Goal: Information Seeking & Learning: Learn about a topic

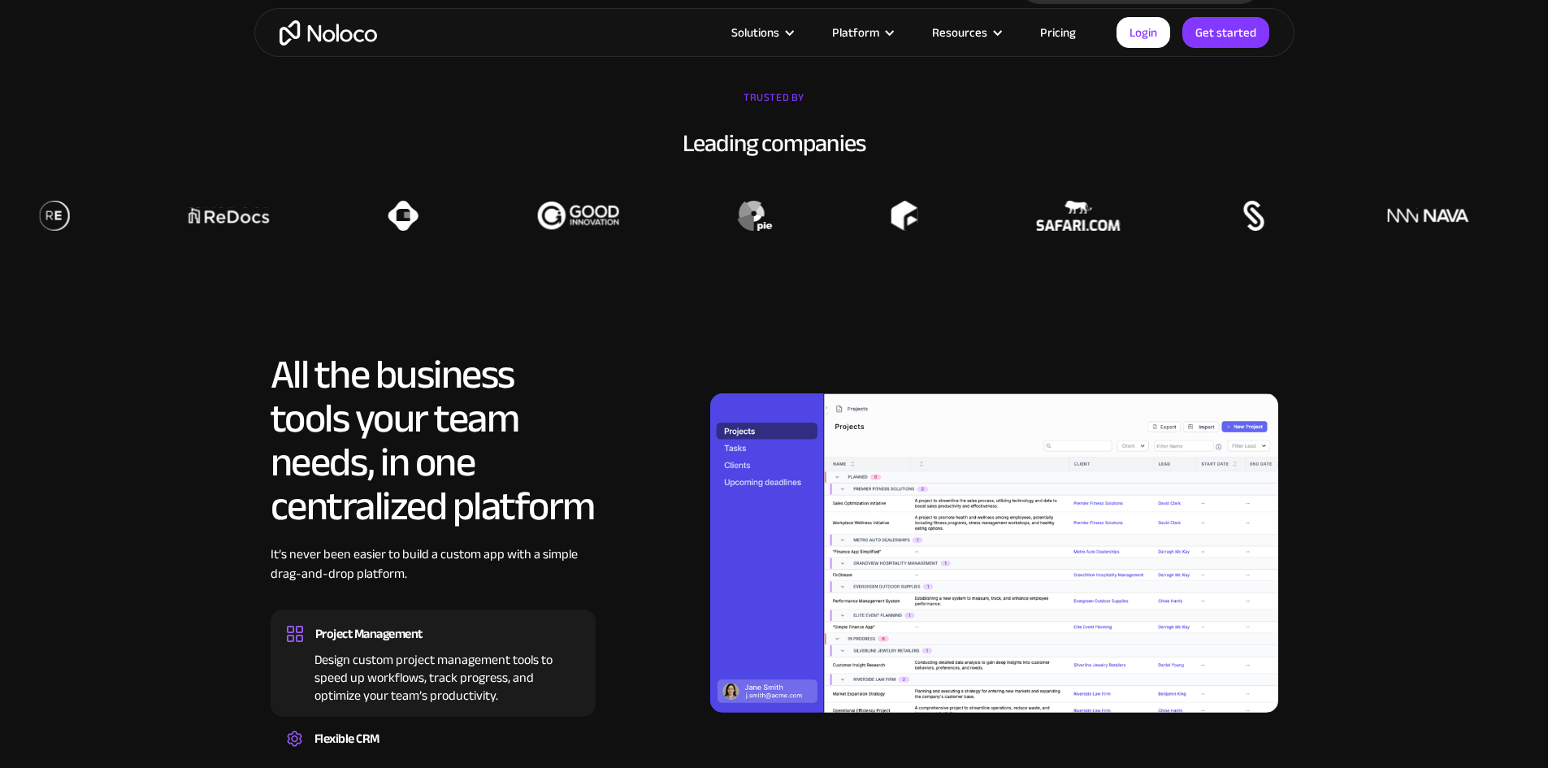
scroll to position [1300, 0]
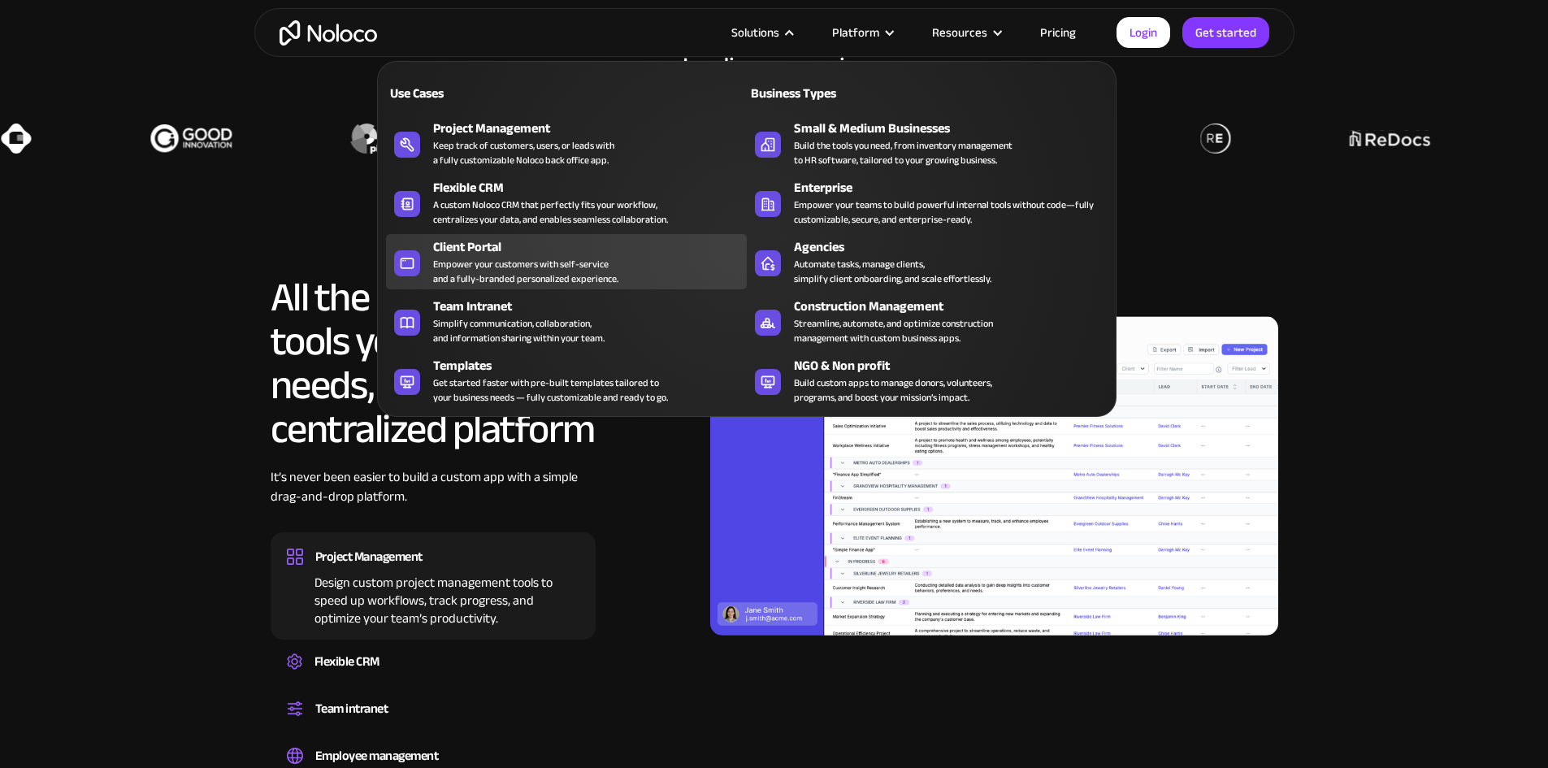
click at [560, 278] on div "Empower your customers with self-service and a fully-branded personalized exper…" at bounding box center [525, 271] width 185 height 29
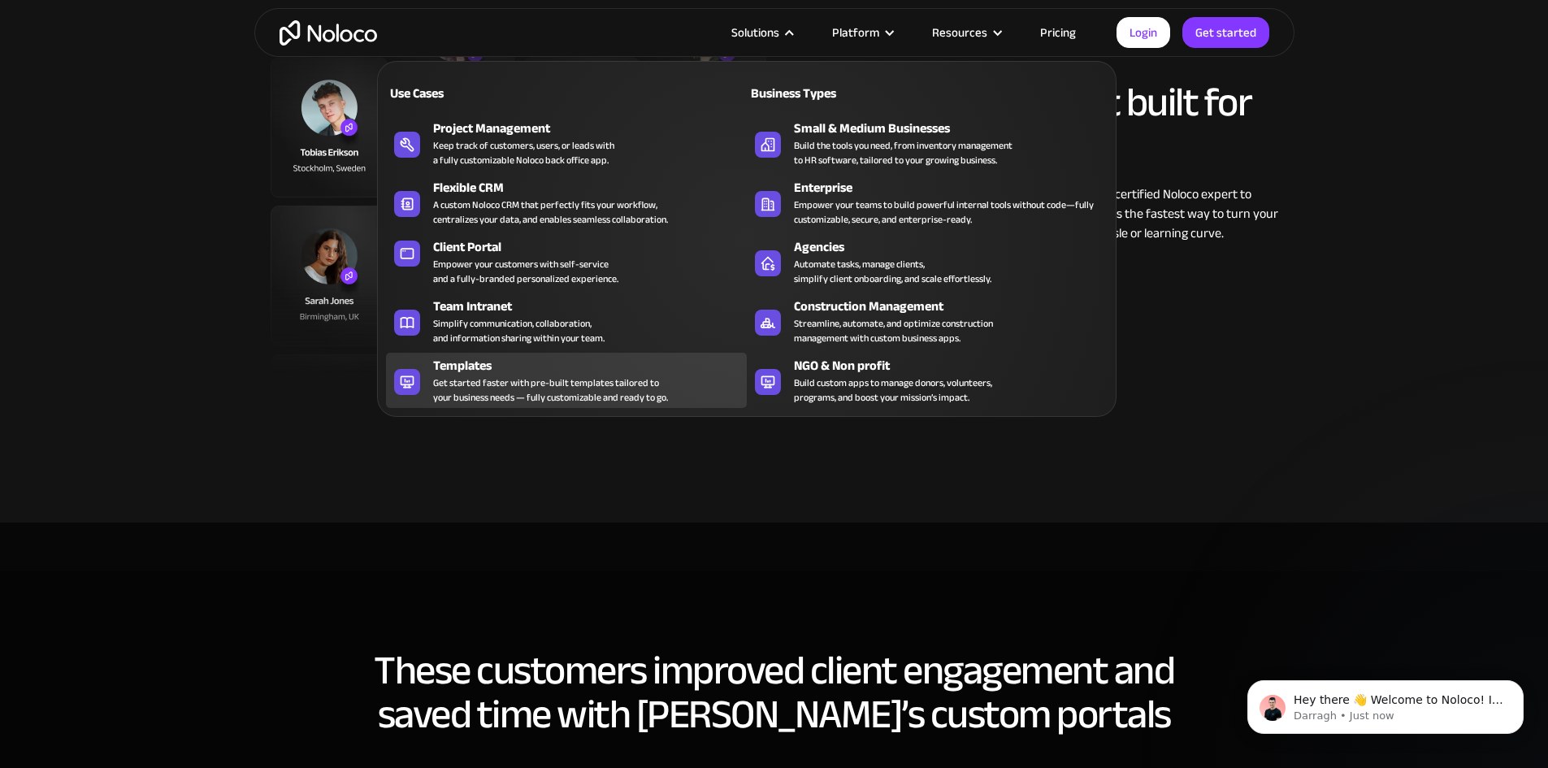
click at [556, 392] on div "Get started faster with pre-built templates tailored to your business needs — f…" at bounding box center [550, 389] width 235 height 29
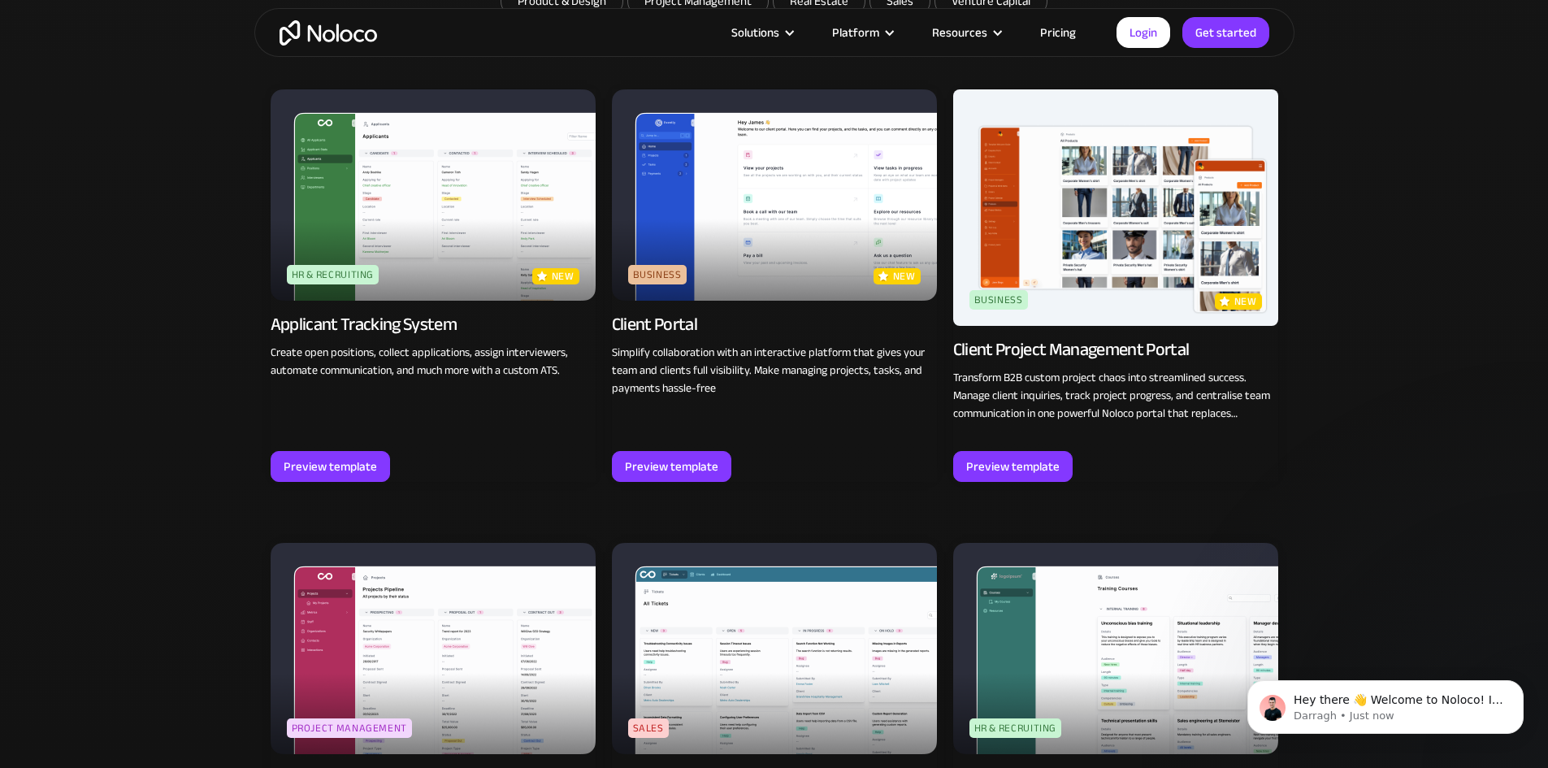
scroll to position [1219, 0]
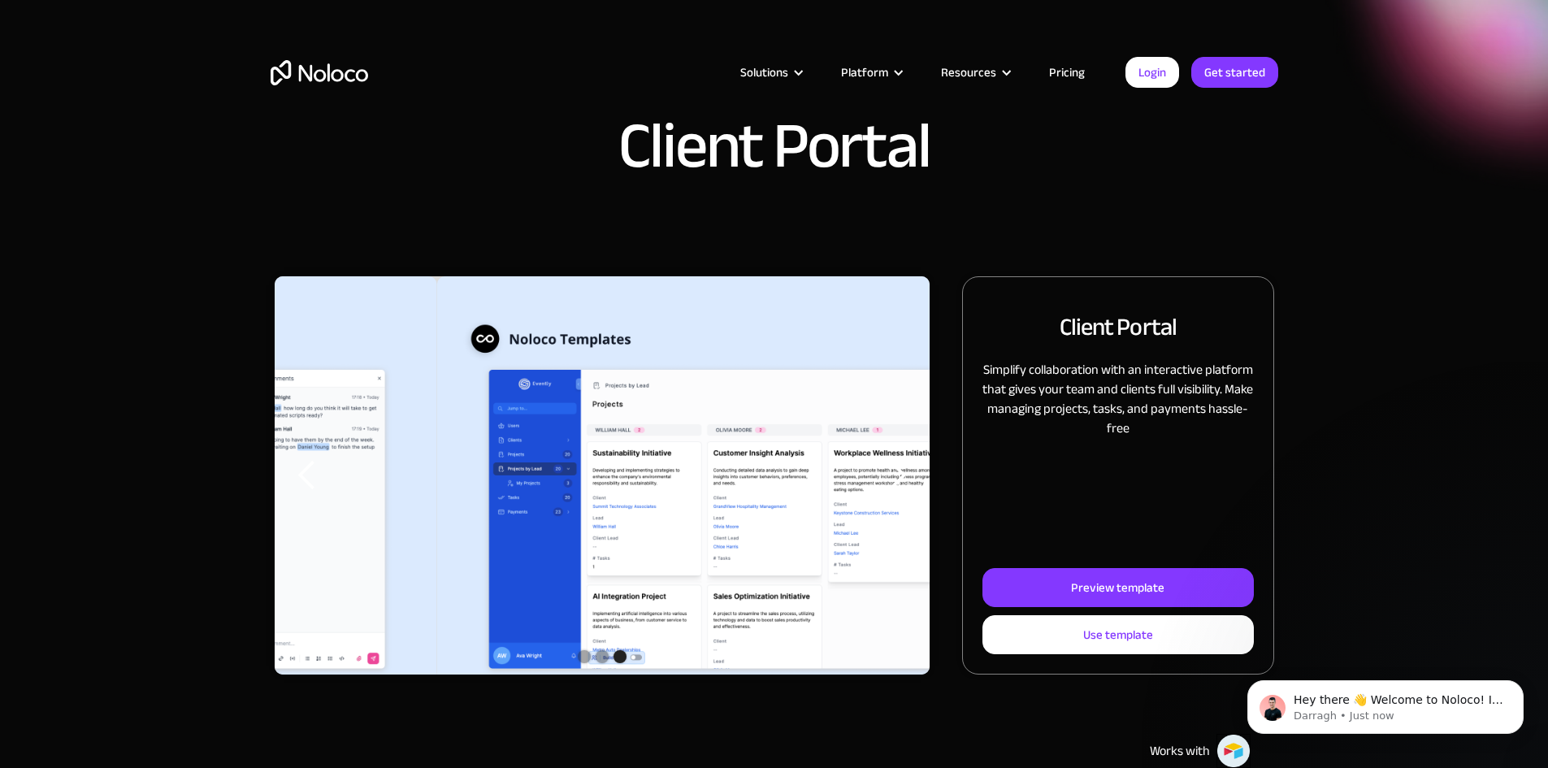
click at [609, 663] on div "Show slide 2 of 3" at bounding box center [602, 656] width 13 height 13
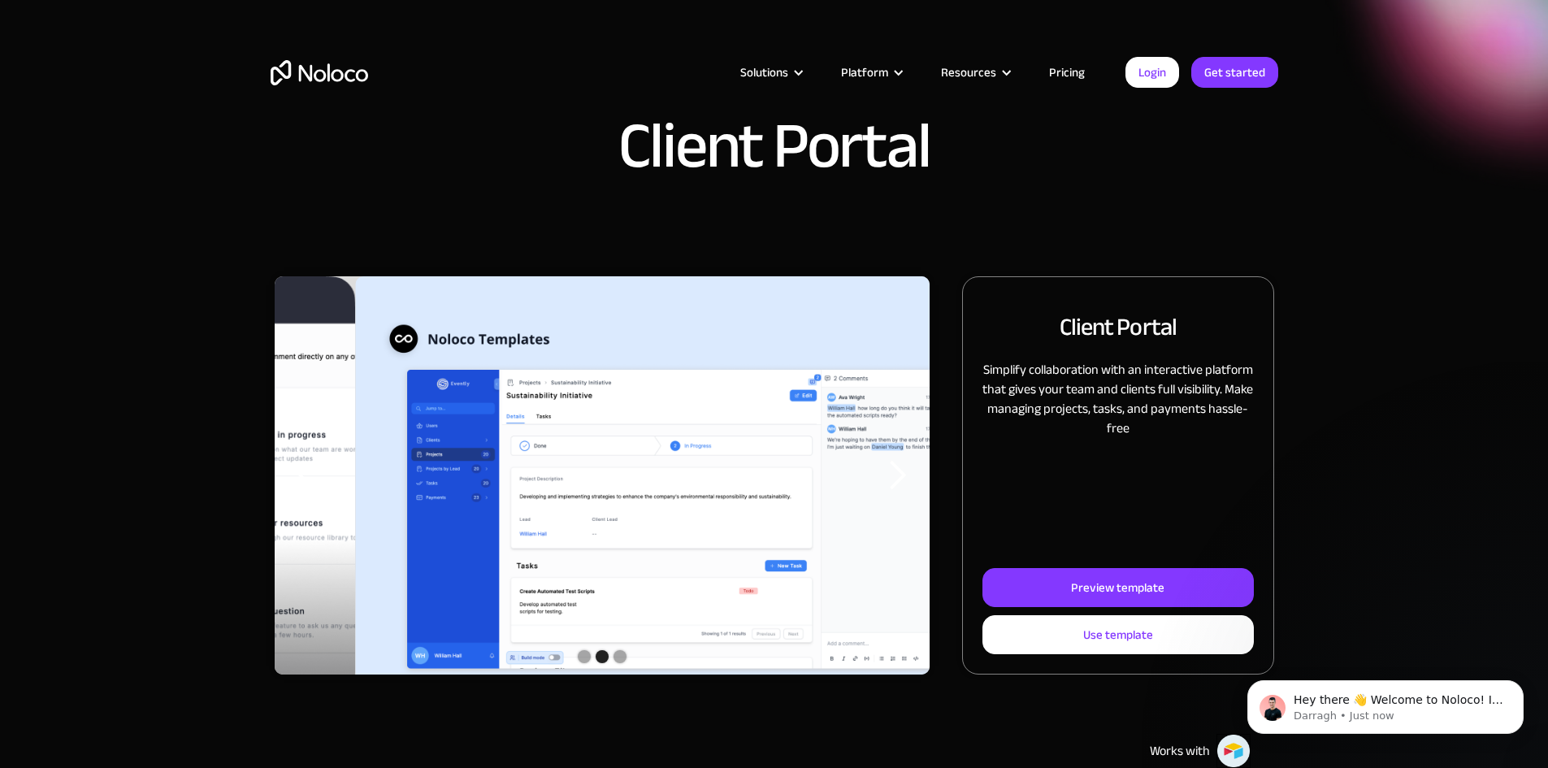
click at [591, 663] on div "Show slide 1 of 3" at bounding box center [584, 656] width 13 height 13
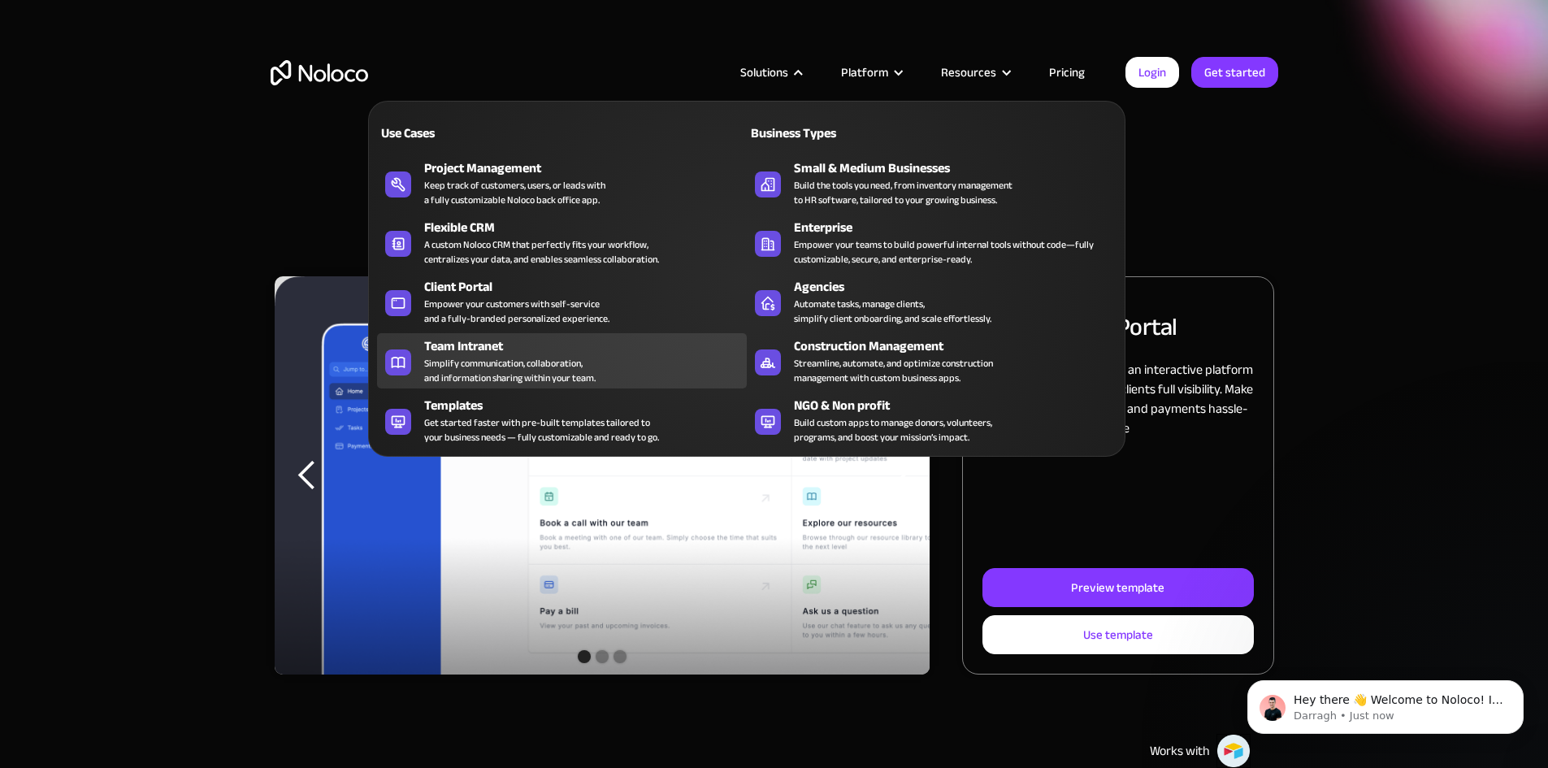
click at [582, 367] on div "Simplify communication, collaboration, and information sharing within your team." at bounding box center [509, 370] width 171 height 29
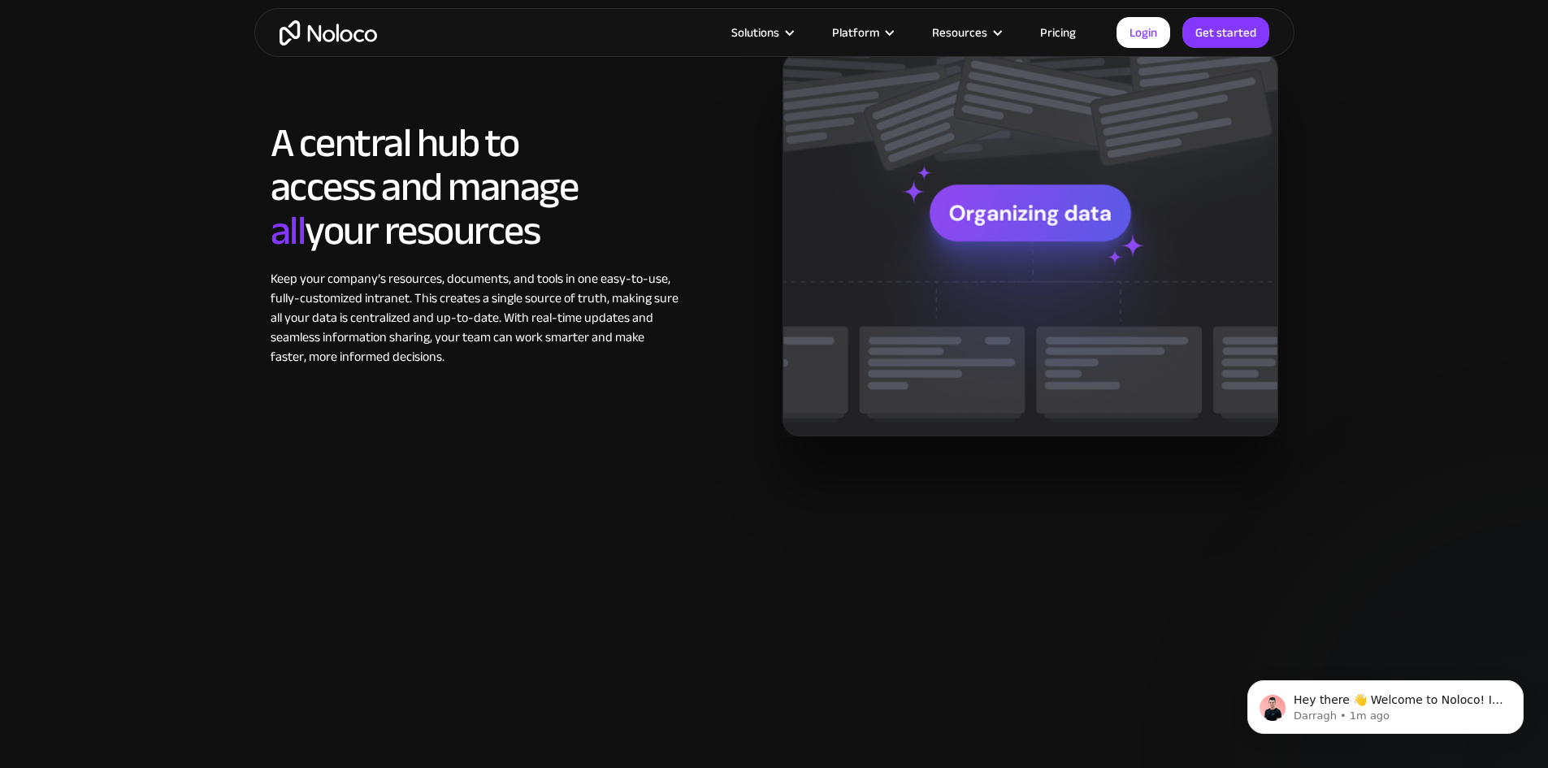
scroll to position [1300, 0]
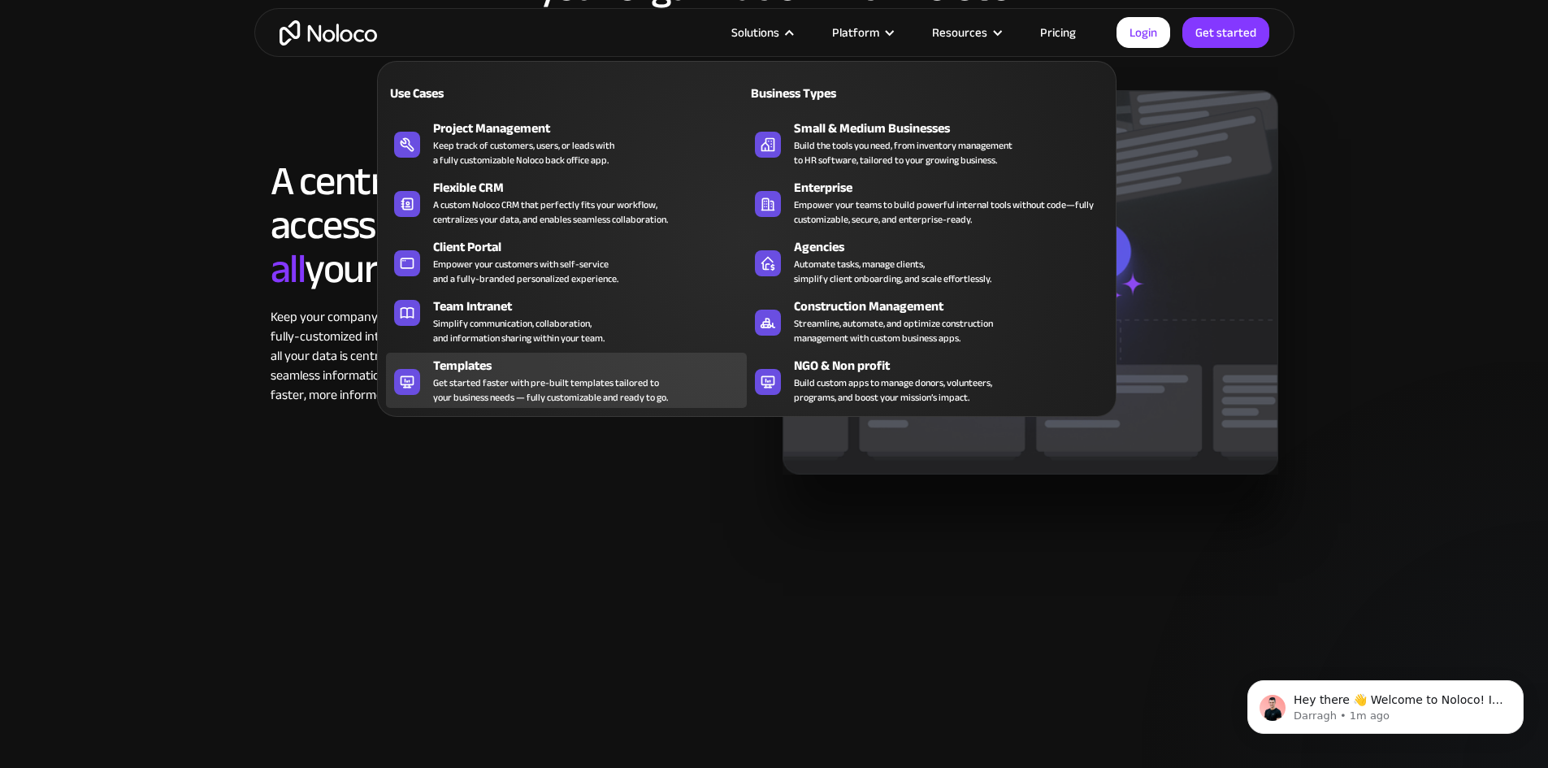
click at [528, 372] on div "Templates" at bounding box center [593, 366] width 321 height 20
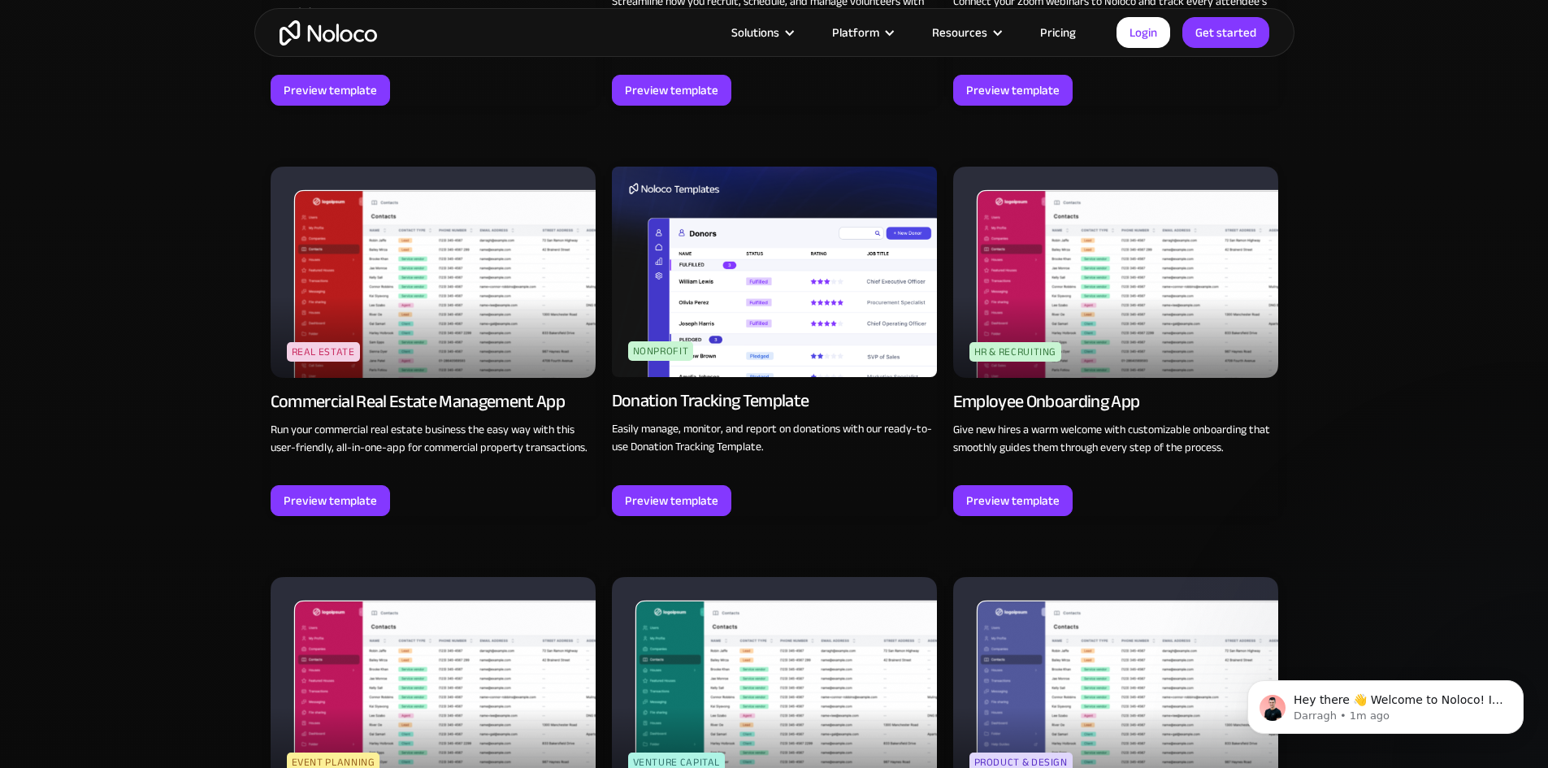
scroll to position [3982, 0]
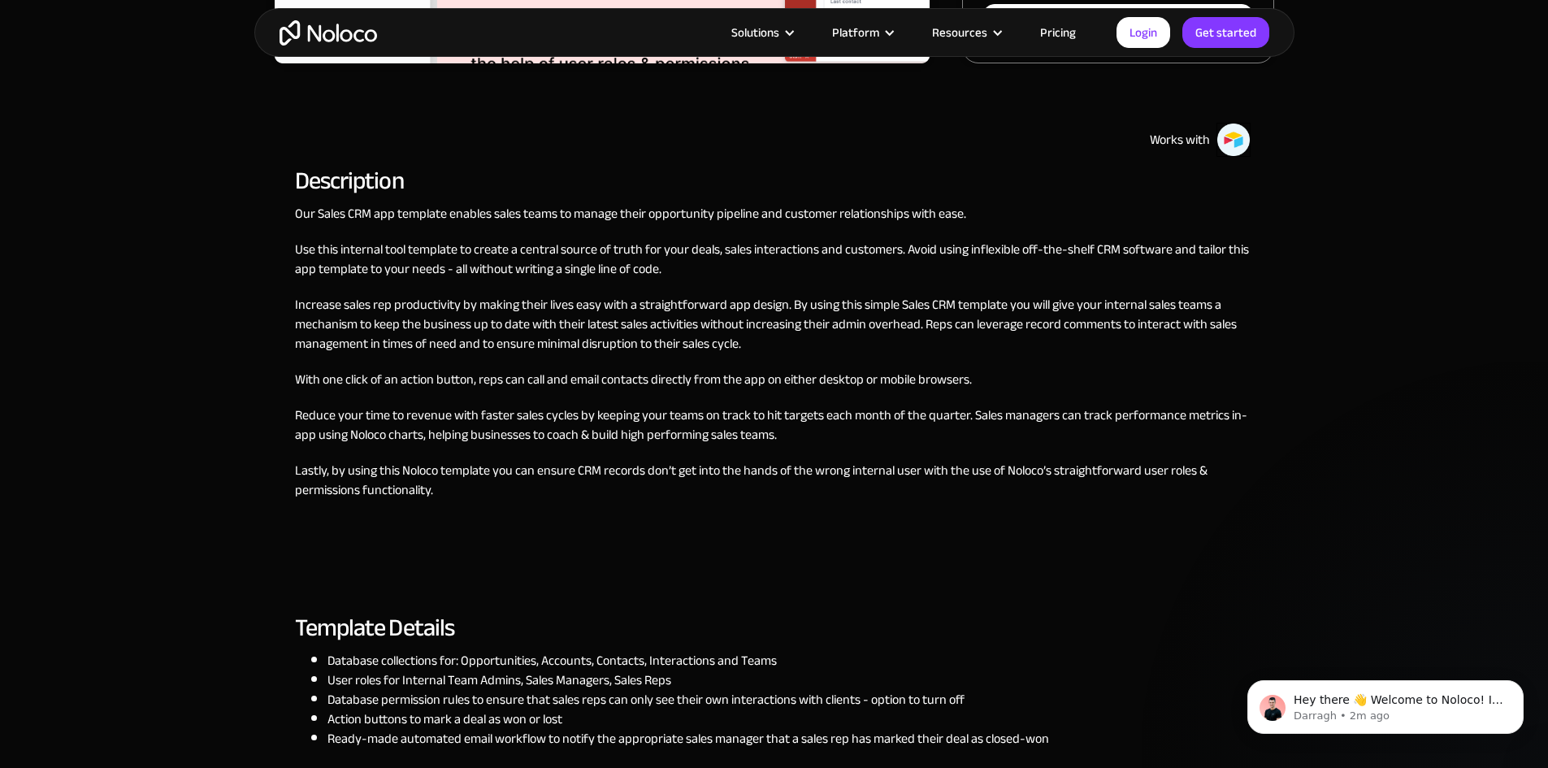
scroll to position [813, 0]
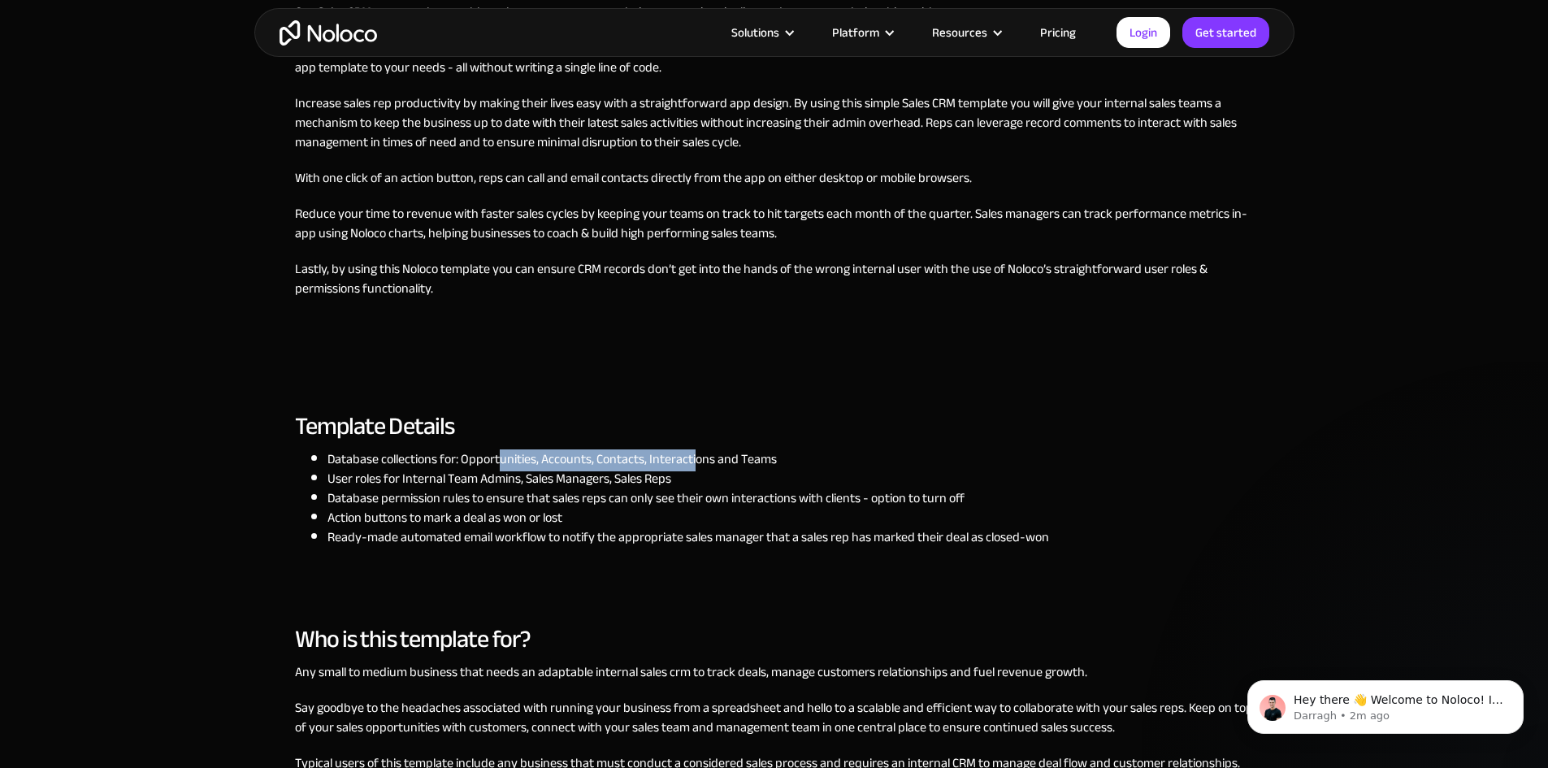
drag, startPoint x: 559, startPoint y: 505, endPoint x: 761, endPoint y: 492, distance: 202.0
click at [761, 492] on div "Template Details Database collections for: Opportunities, Accounts, Contacts, I…" at bounding box center [672, 500] width 754 height 197
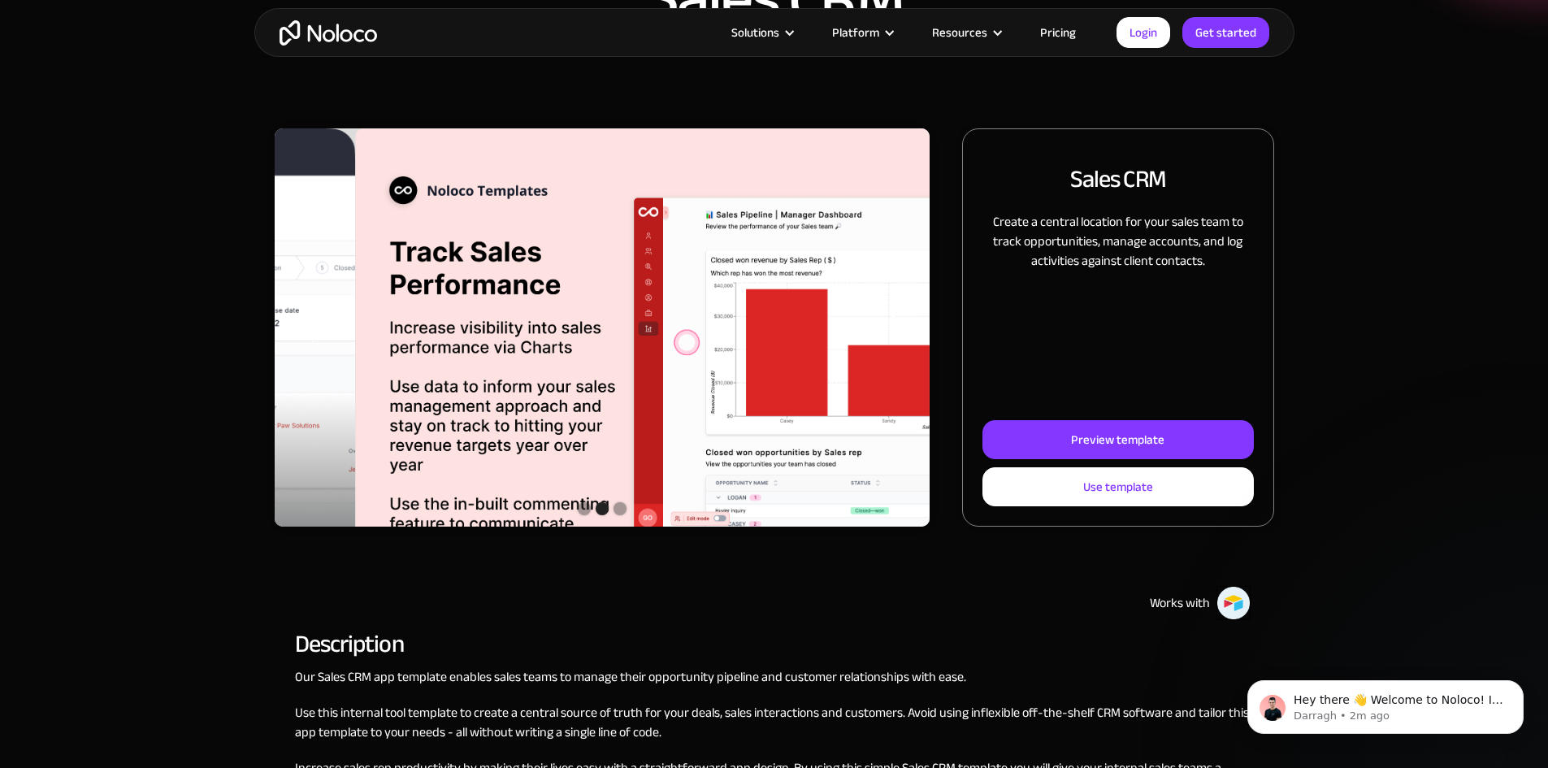
scroll to position [163, 0]
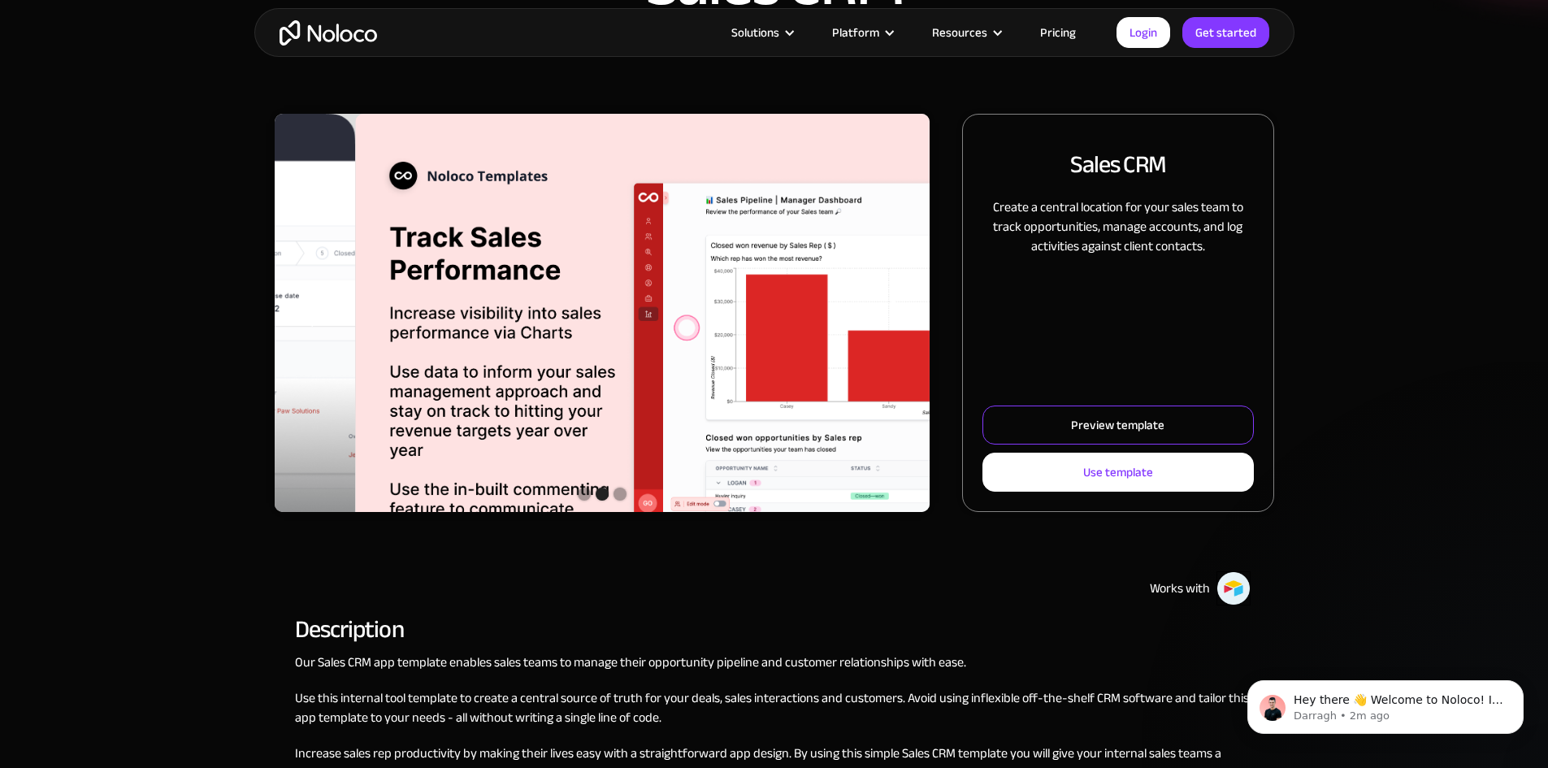
click at [1095, 436] on div "Preview template" at bounding box center [1117, 424] width 93 height 21
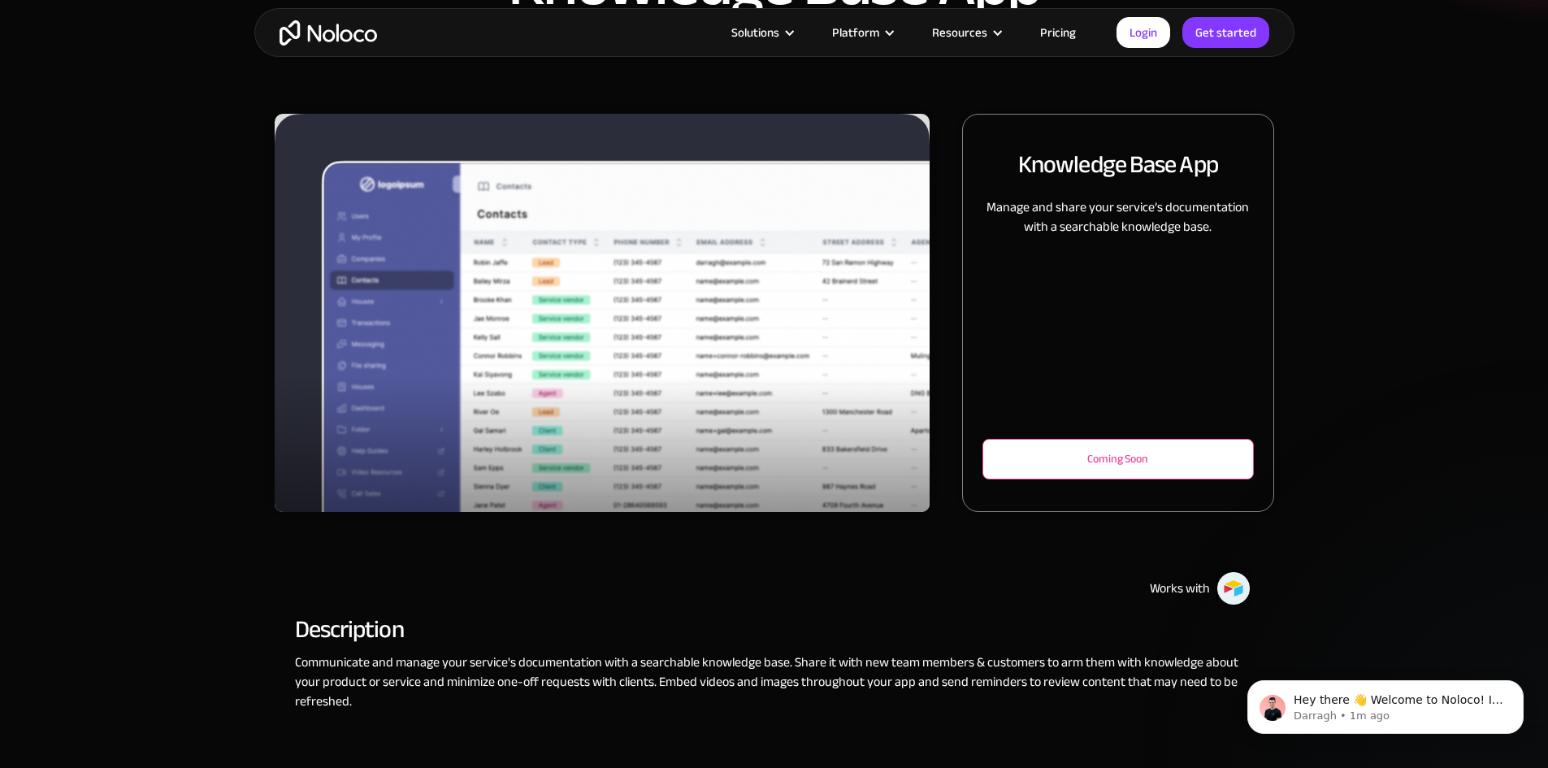
click at [1084, 469] on div "Coming Soon" at bounding box center [1117, 459] width 217 height 20
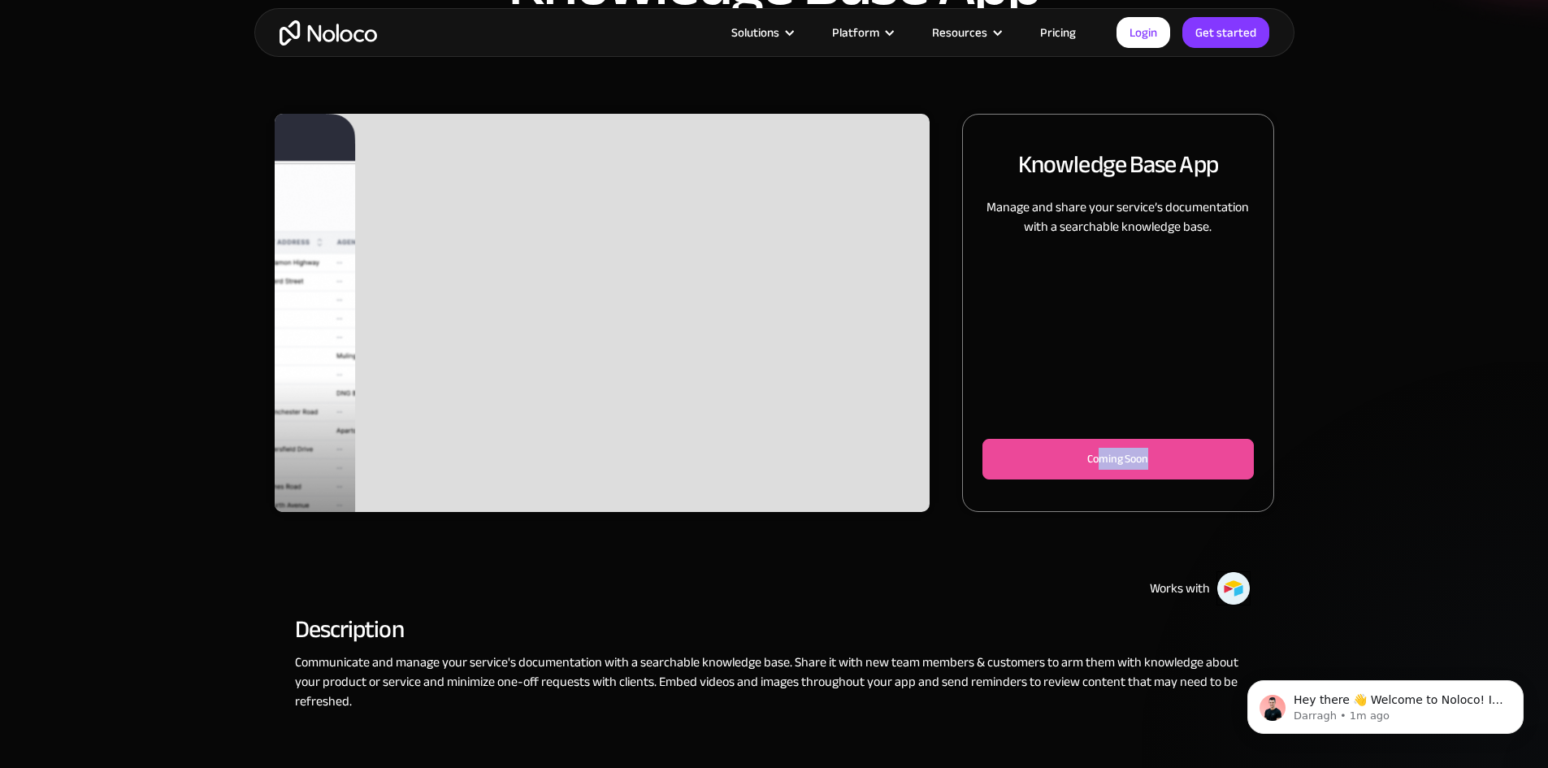
drag, startPoint x: 1063, startPoint y: 475, endPoint x: 1196, endPoint y: 476, distance: 133.3
click at [1196, 476] on div "Knowledge Base App Manage and share your service’s documentation with a searcha…" at bounding box center [1117, 313] width 311 height 398
click at [1234, 492] on div "Slide 2 of 2. Knowledge Base App Manage and share your service’s documentation …" at bounding box center [774, 329] width 1040 height 431
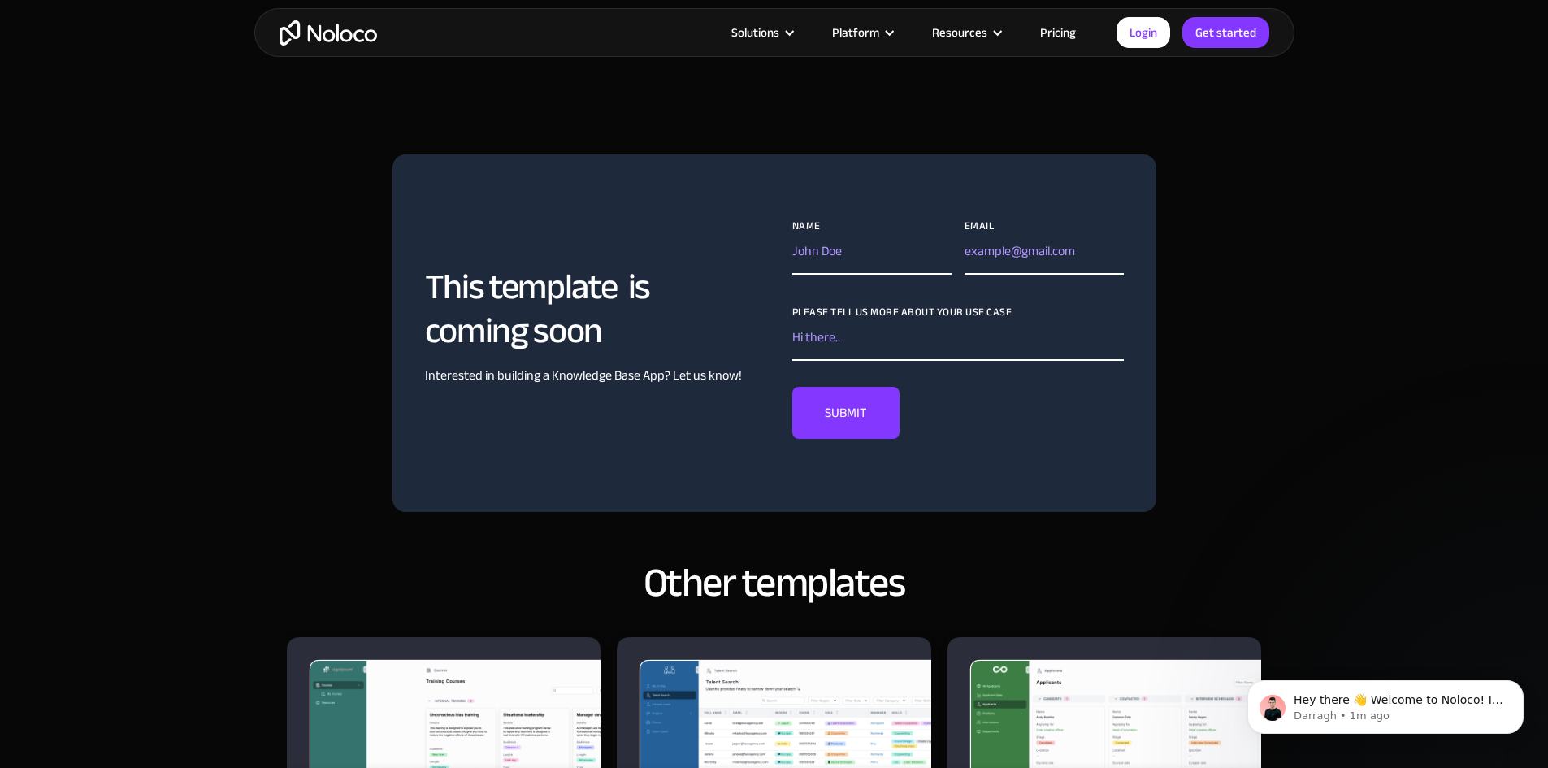
scroll to position [1056, 0]
